Goal: Find specific page/section: Find specific page/section

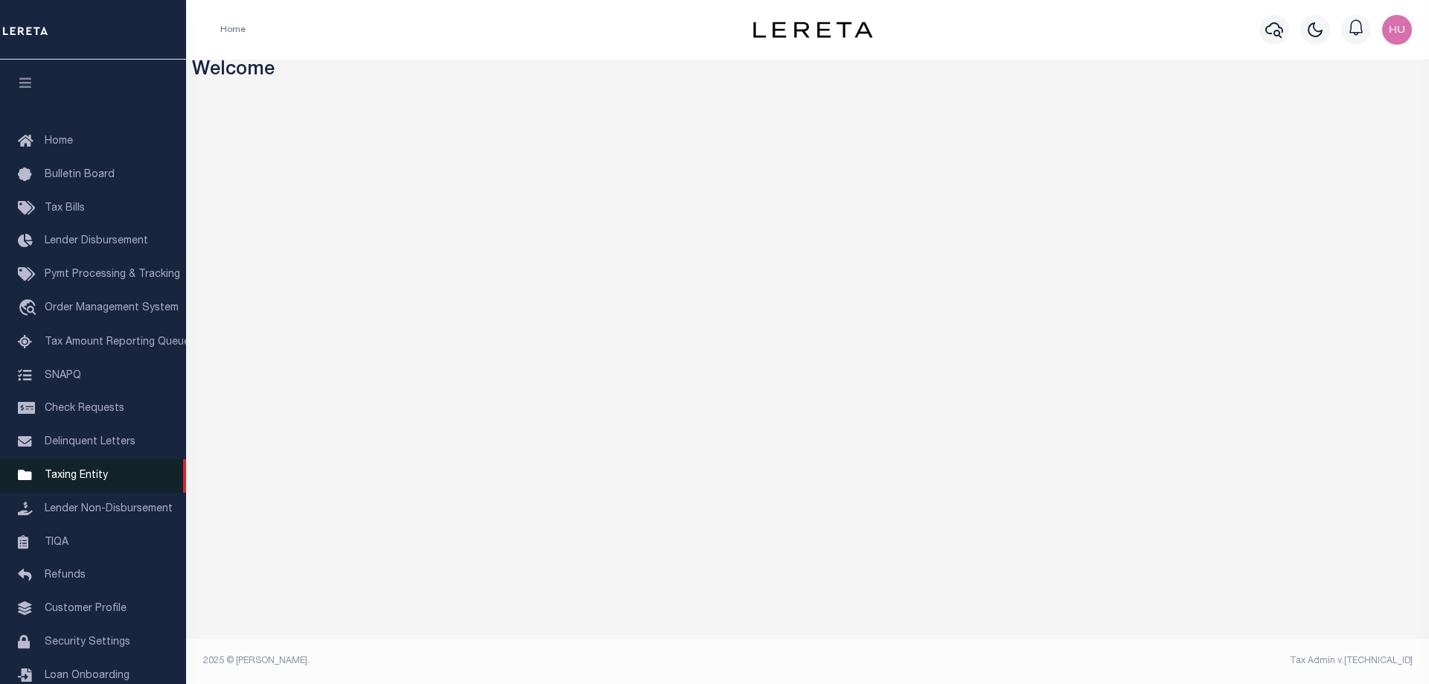
click at [84, 479] on link "Taxing Entity" at bounding box center [93, 475] width 186 height 33
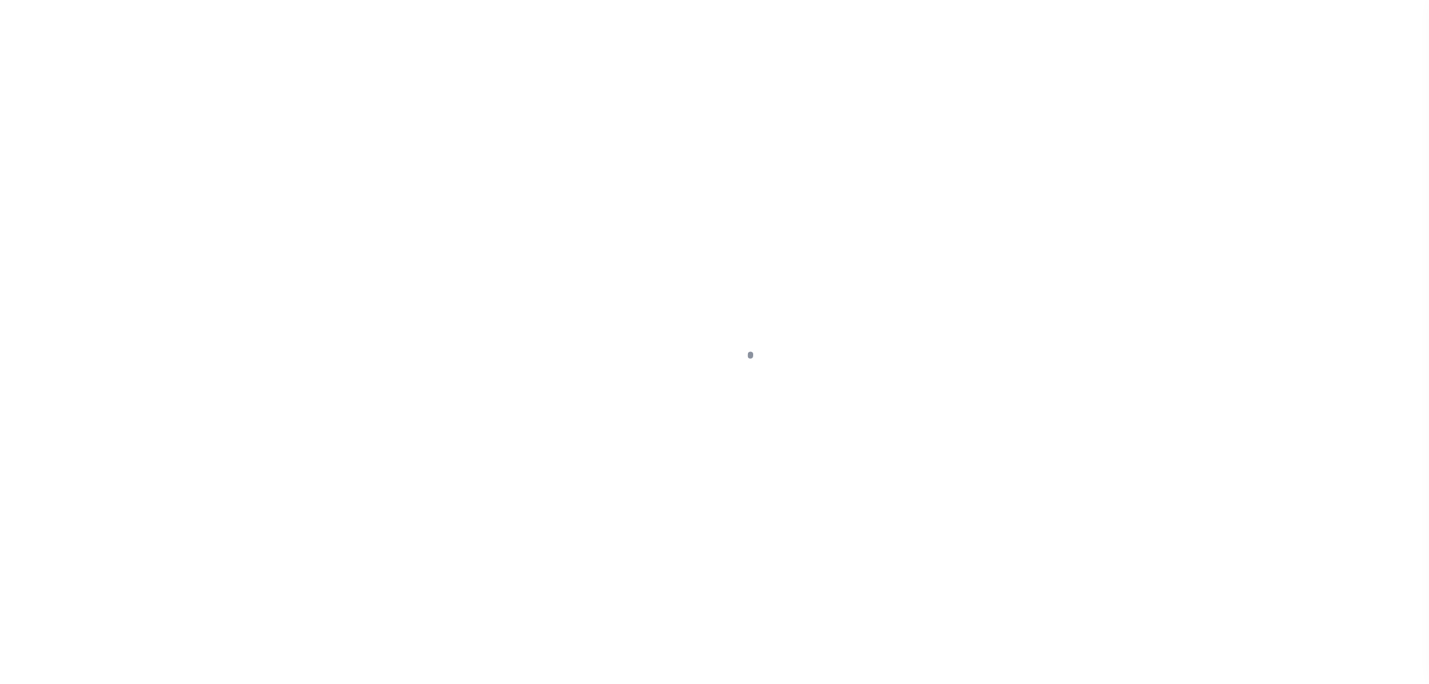
select select "NonEscrow"
select select
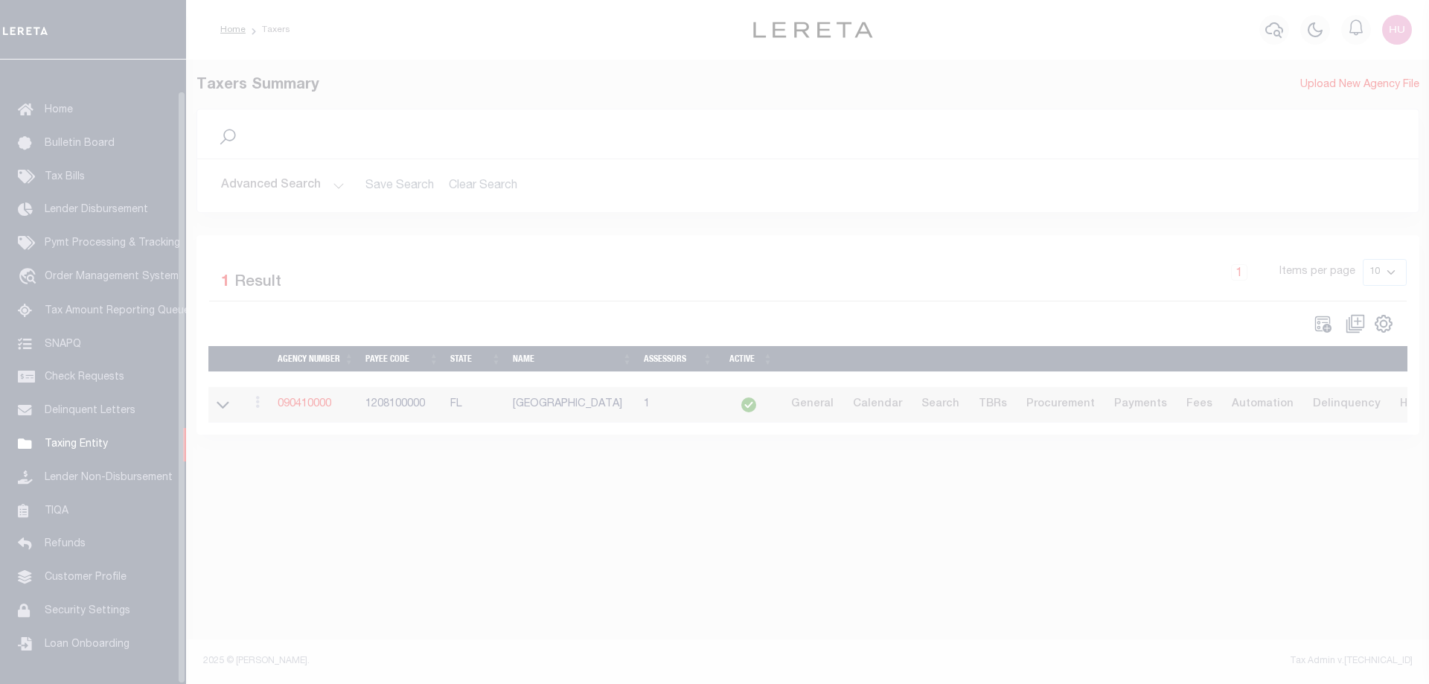
scroll to position [48, 0]
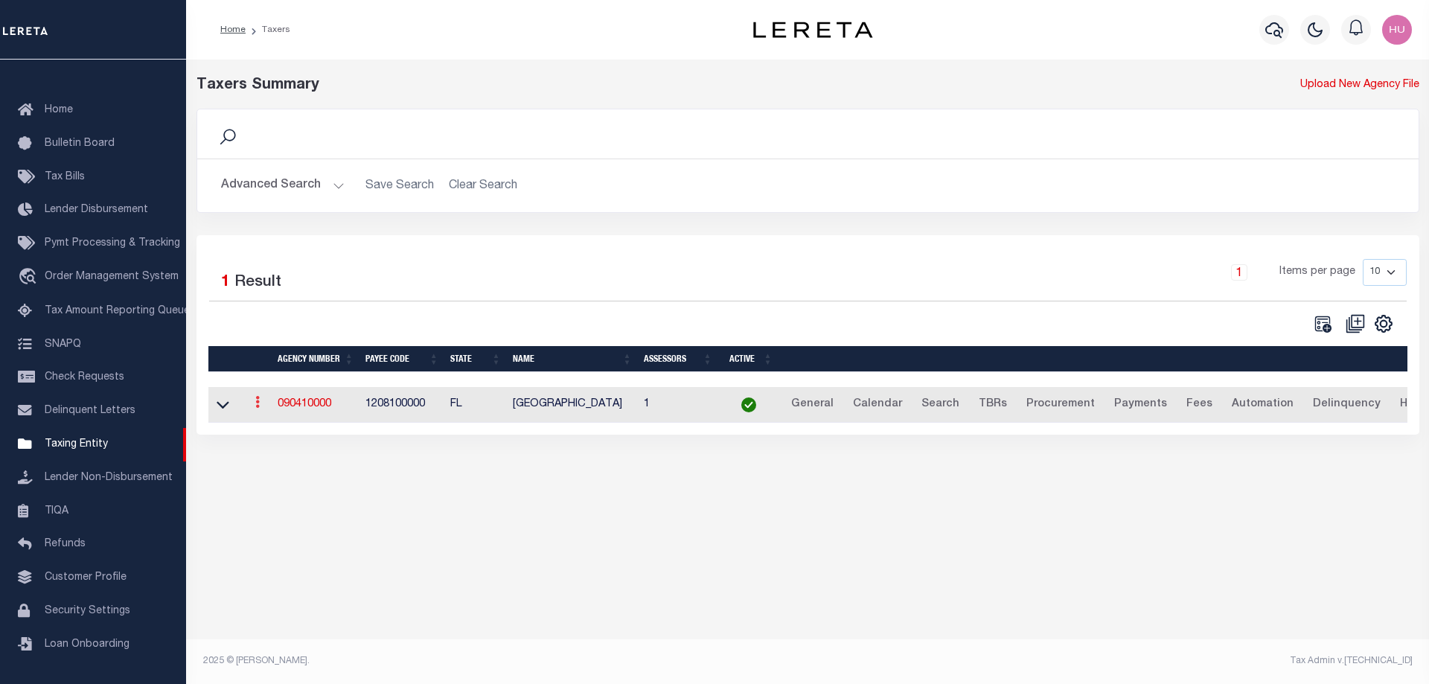
click at [259, 403] on icon at bounding box center [257, 402] width 4 height 12
click at [918, 509] on div "Taxers Summary Upload New Agency File Search Advanced Search Save Search Clear …" at bounding box center [807, 368] width 1243 height 616
